Goal: Communication & Community: Answer question/provide support

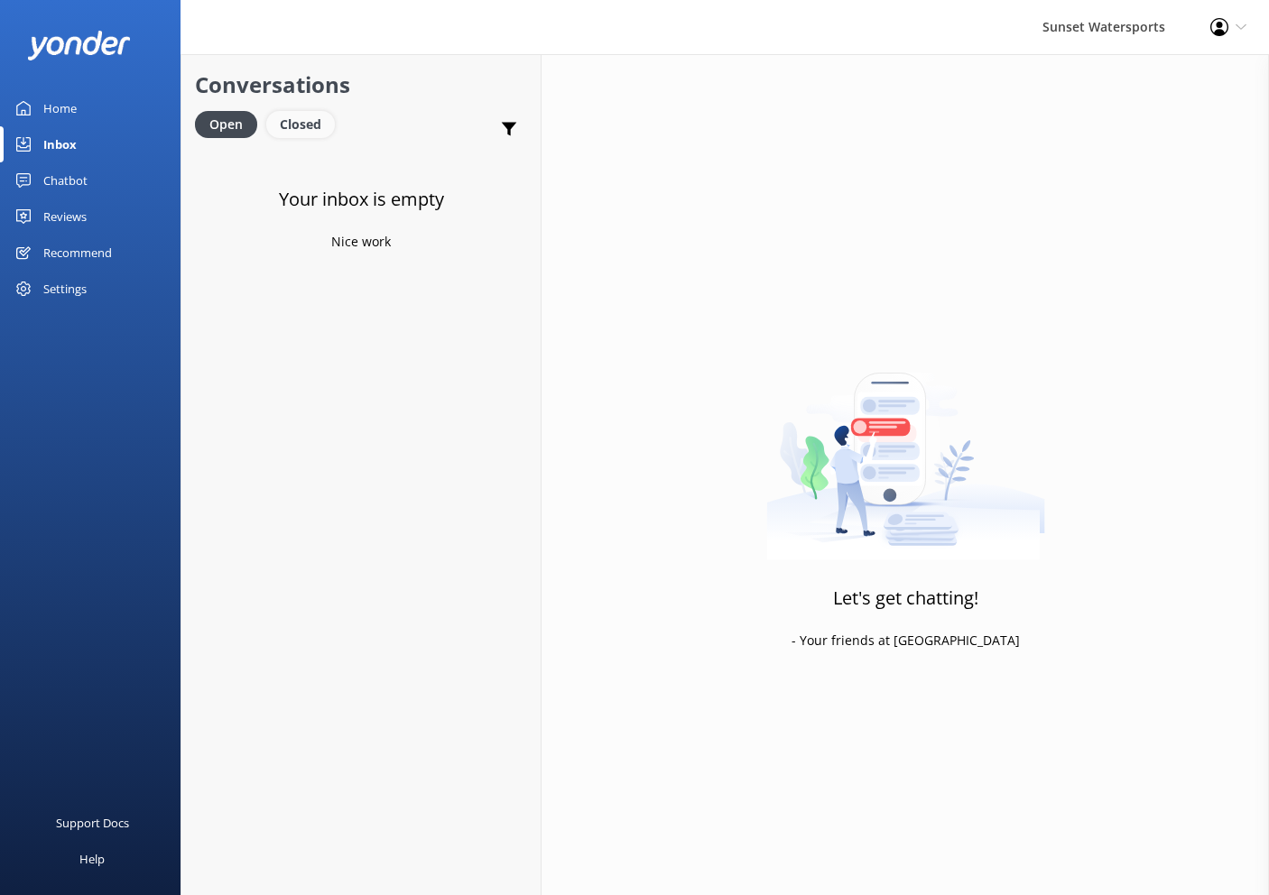
click at [303, 124] on div "Closed" at bounding box center [300, 124] width 69 height 27
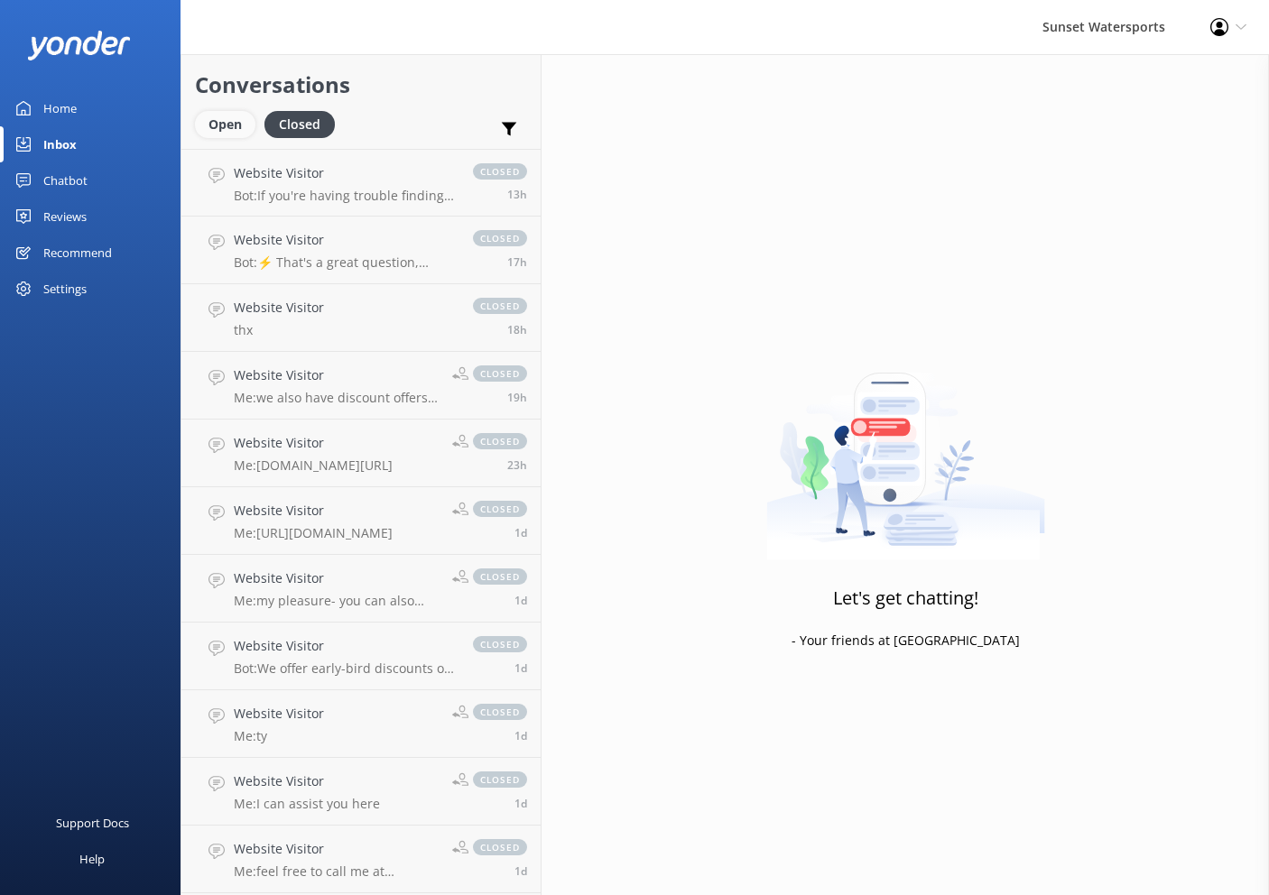
click at [238, 125] on div "Open" at bounding box center [225, 124] width 60 height 27
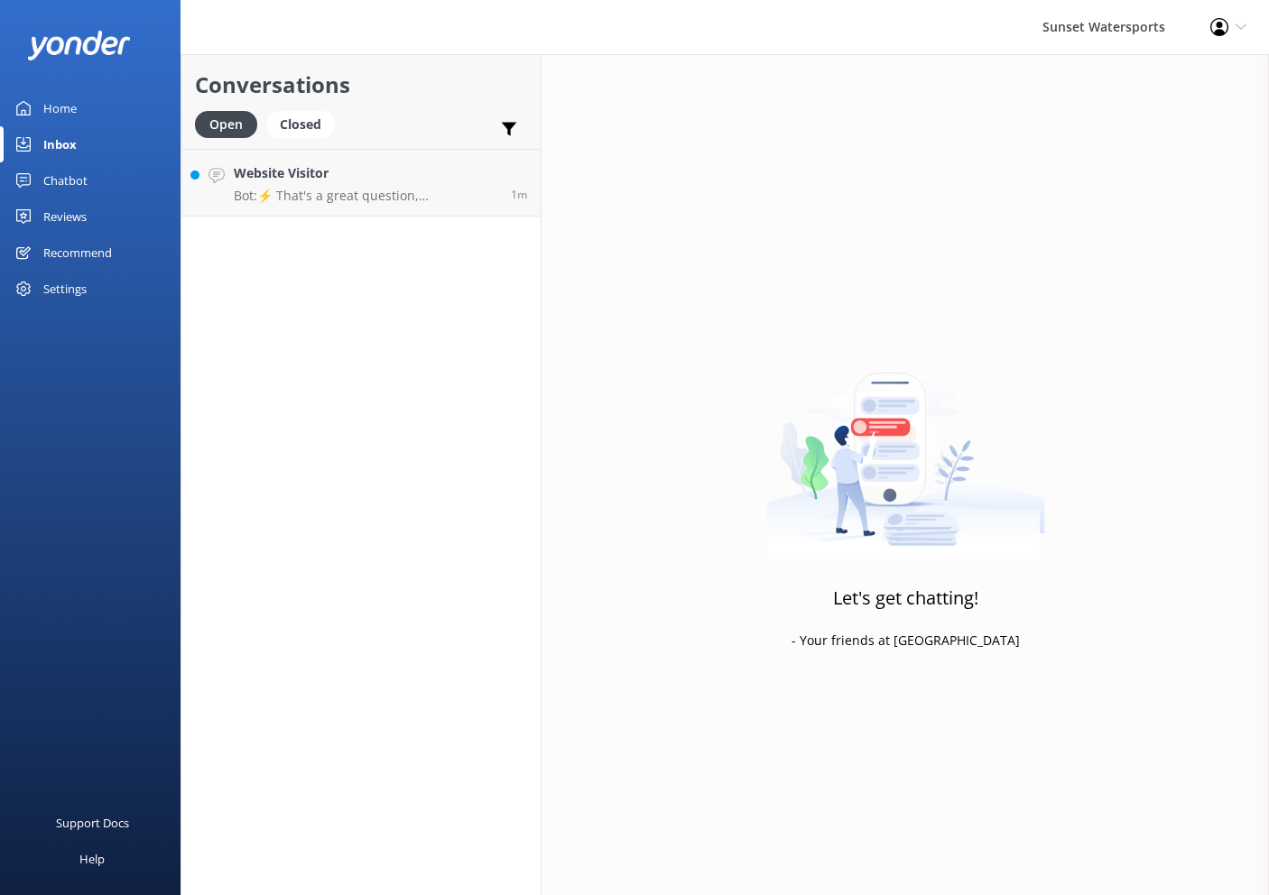
click at [381, 190] on p "Bot: ⚡ That's a great question, unfortunately I do not know the answer. I'm goi…" at bounding box center [365, 196] width 263 height 16
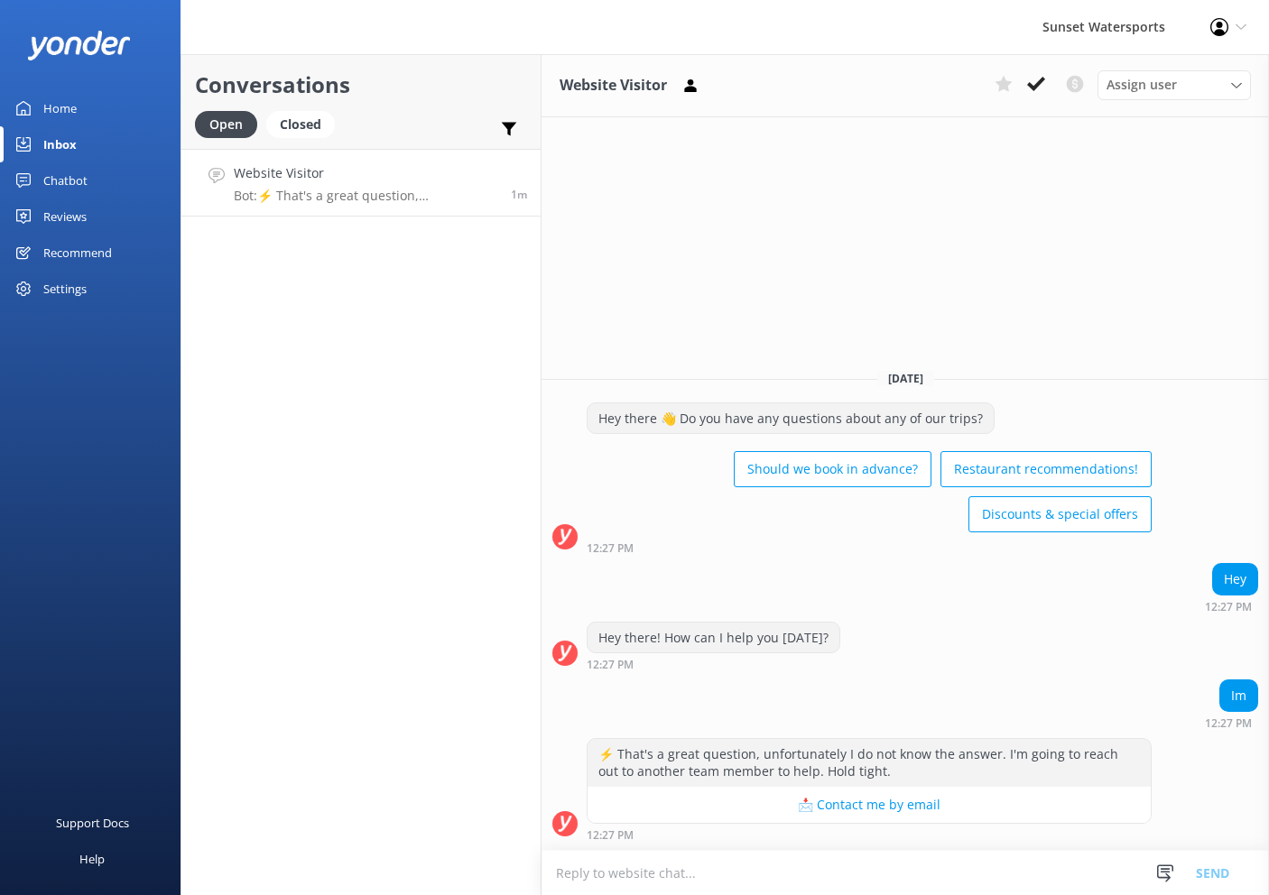
click at [777, 873] on textarea at bounding box center [904, 873] width 727 height 44
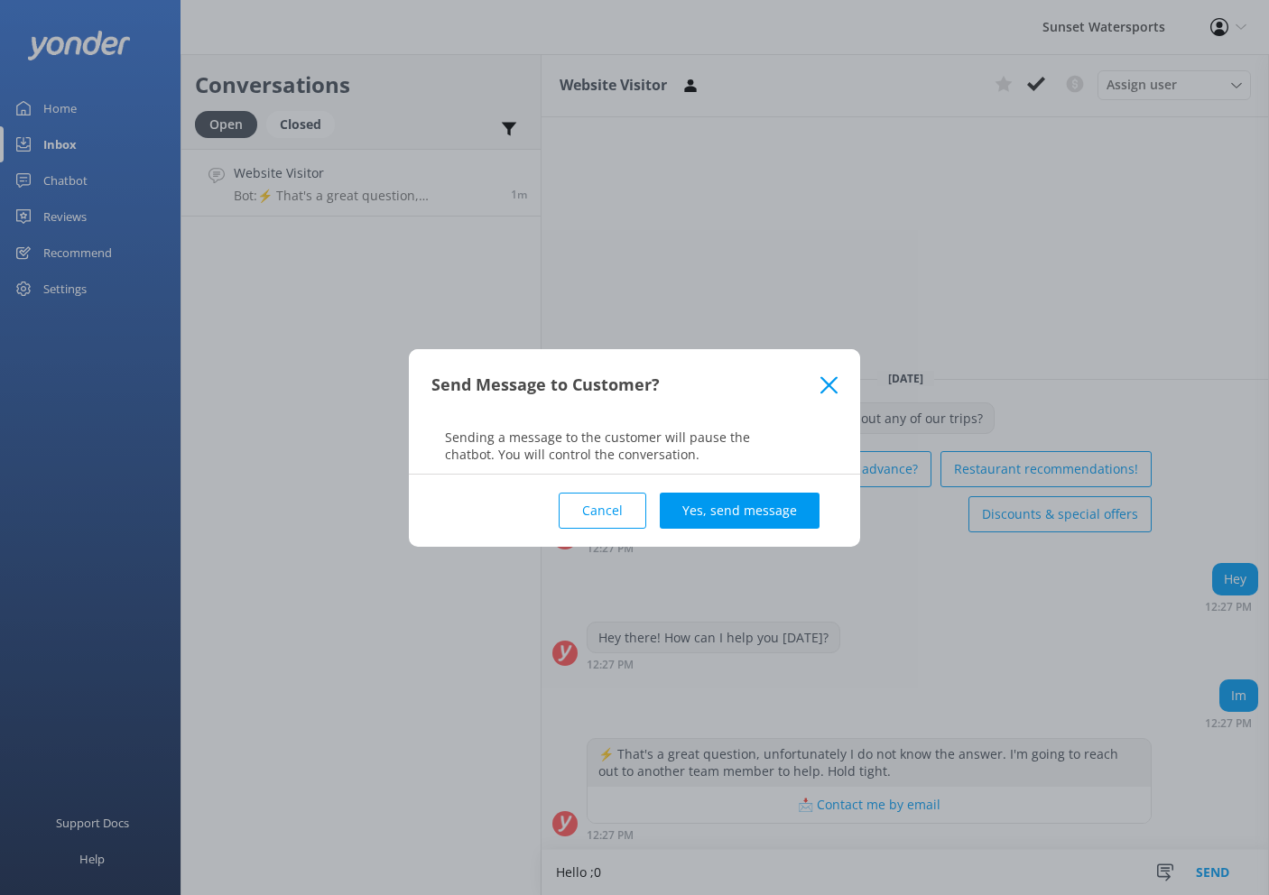
click at [652, 510] on div "Cancel Yes, send message" at bounding box center [634, 511] width 406 height 72
click at [639, 513] on button "Cancel" at bounding box center [603, 511] width 88 height 36
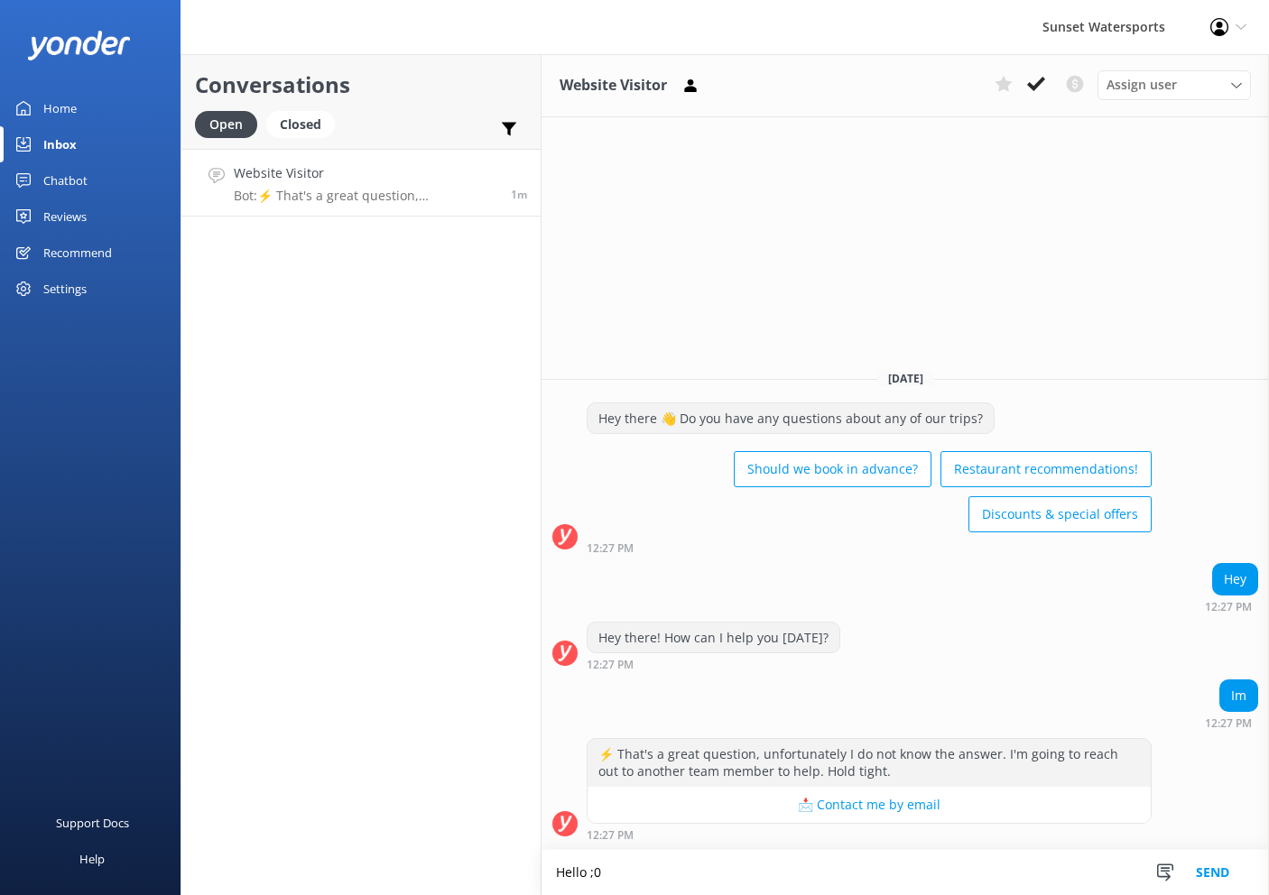
click at [692, 881] on textarea "Hello ;0" at bounding box center [904, 872] width 727 height 45
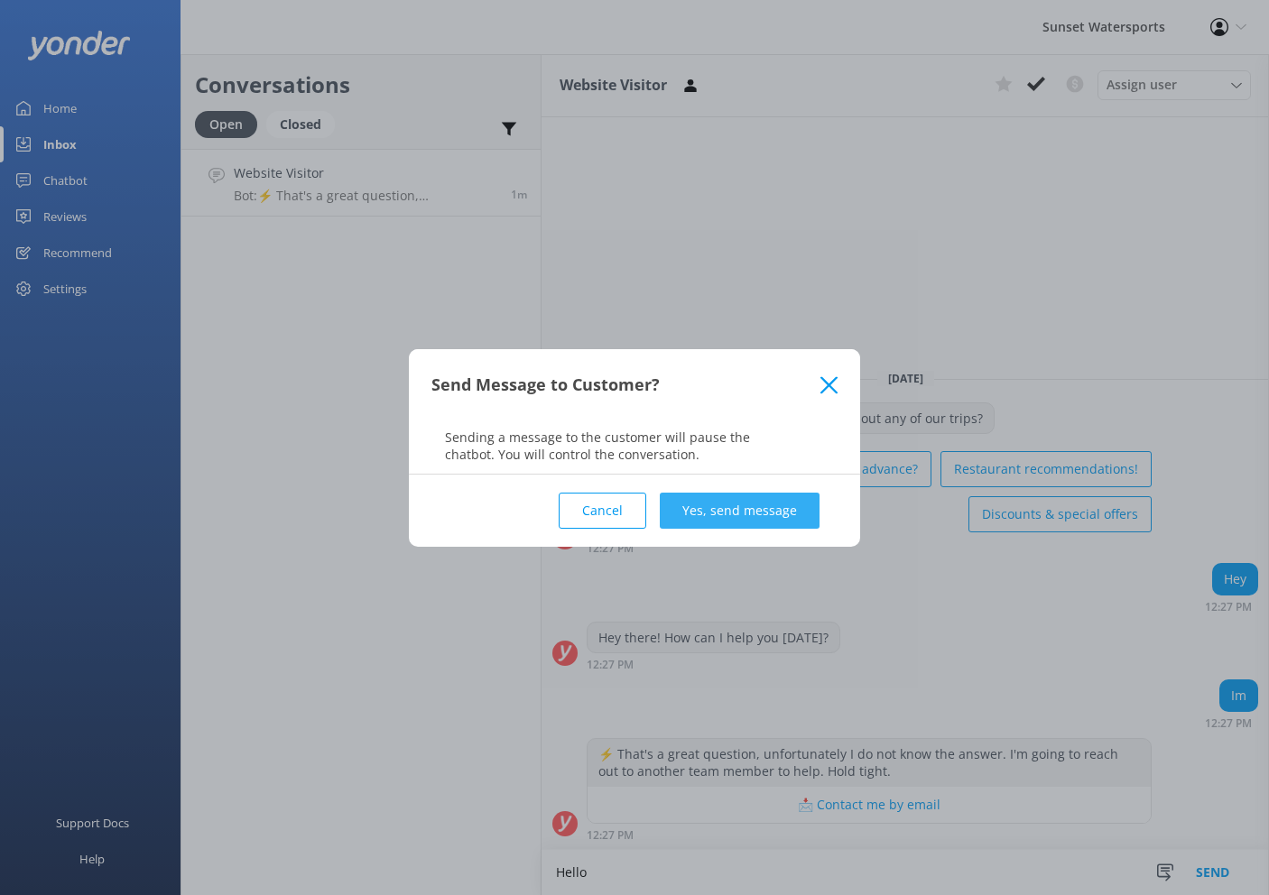
type textarea "Hello"
click at [731, 509] on button "Yes, send message" at bounding box center [740, 511] width 160 height 36
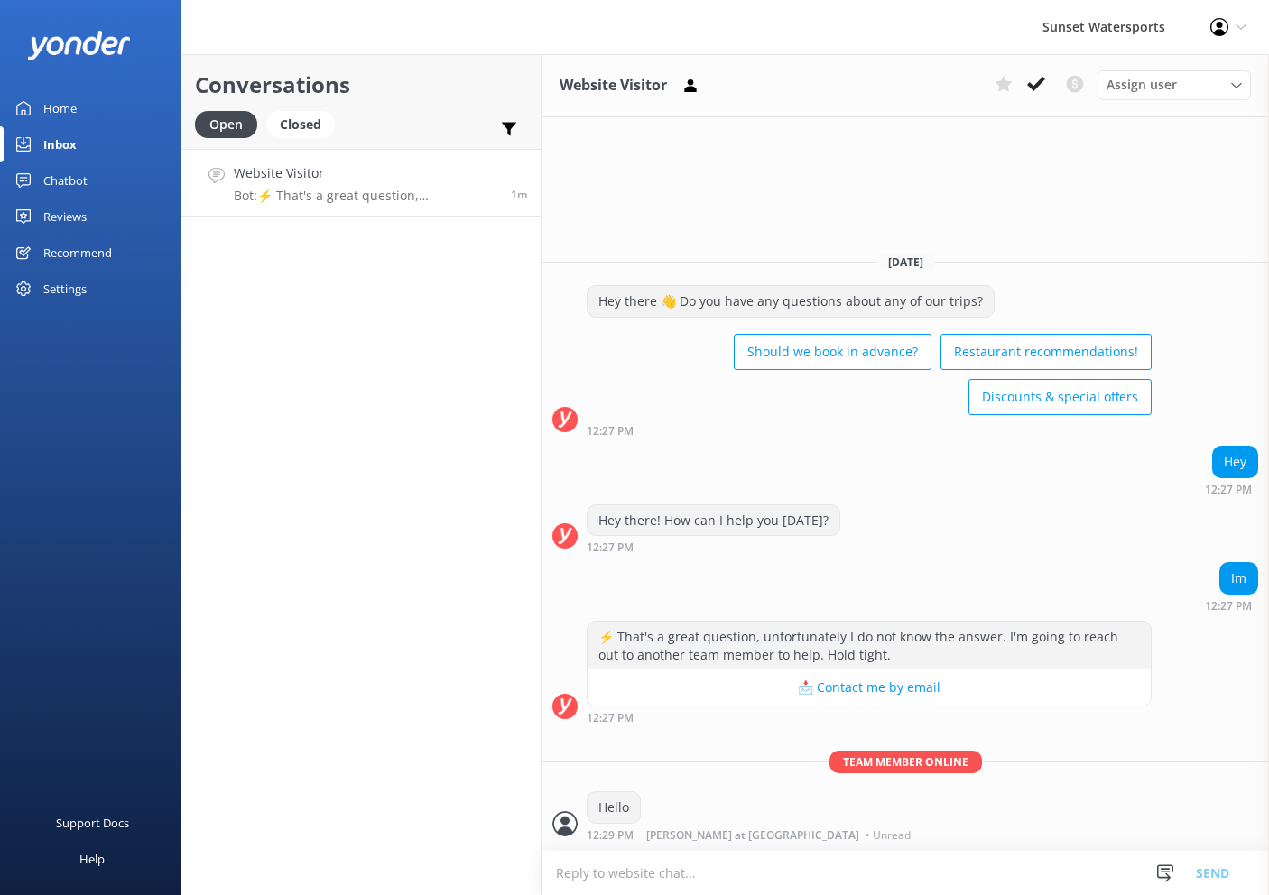
click at [713, 875] on textarea at bounding box center [904, 873] width 727 height 44
click at [623, 873] on textarea "Lucas here, with the concierge team, how may I help" at bounding box center [904, 872] width 727 height 45
type textarea "[PERSON_NAME] here with the concierge team, how may I help"
